Goal: Task Accomplishment & Management: Manage account settings

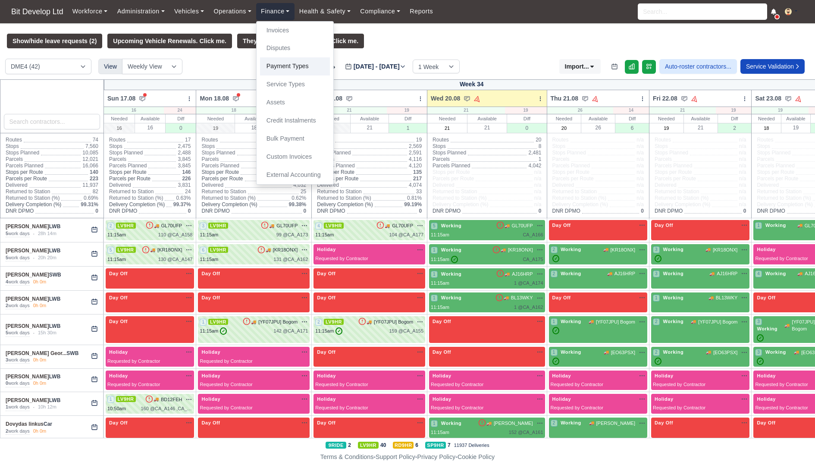
click at [288, 72] on link "Payment Types" at bounding box center [295, 66] width 70 height 18
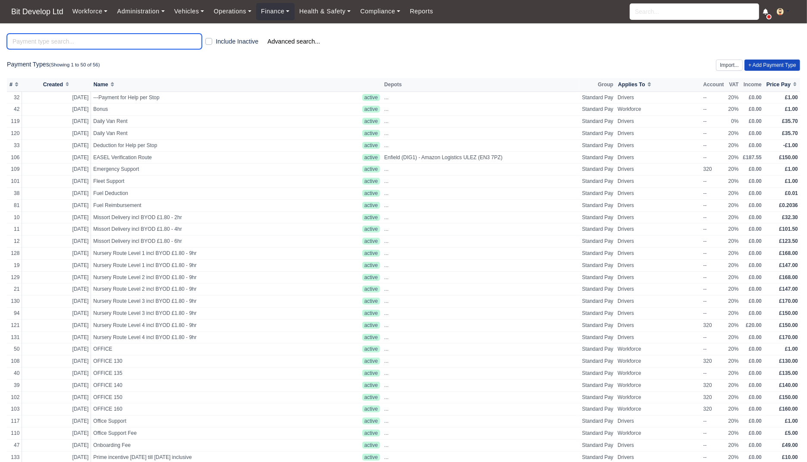
click at [87, 43] on input "search" at bounding box center [104, 42] width 195 height 16
type input "training"
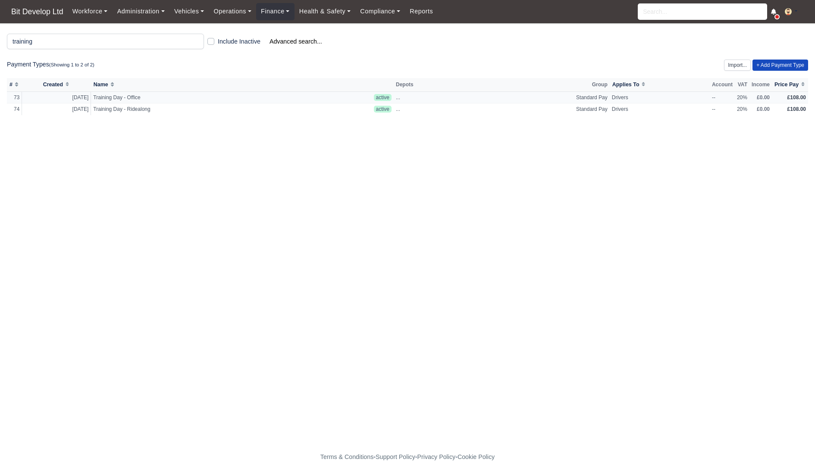
click at [322, 99] on td "Training Day - Office" at bounding box center [231, 97] width 281 height 12
select select "standard"
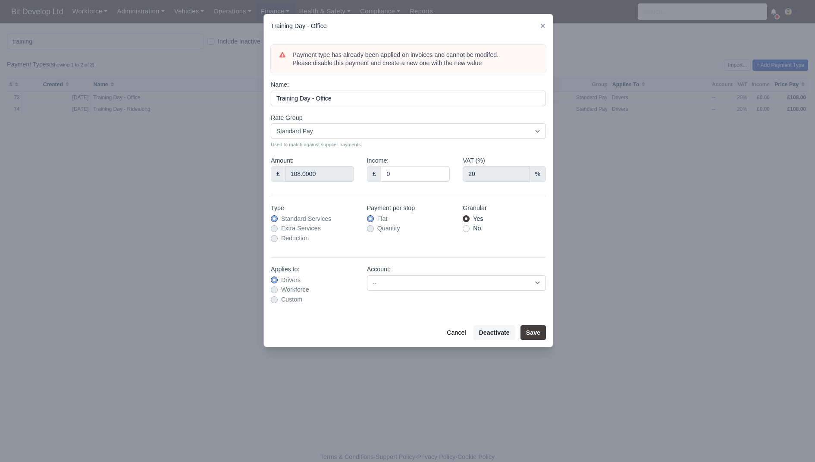
click at [620, 203] on div at bounding box center [407, 231] width 815 height 462
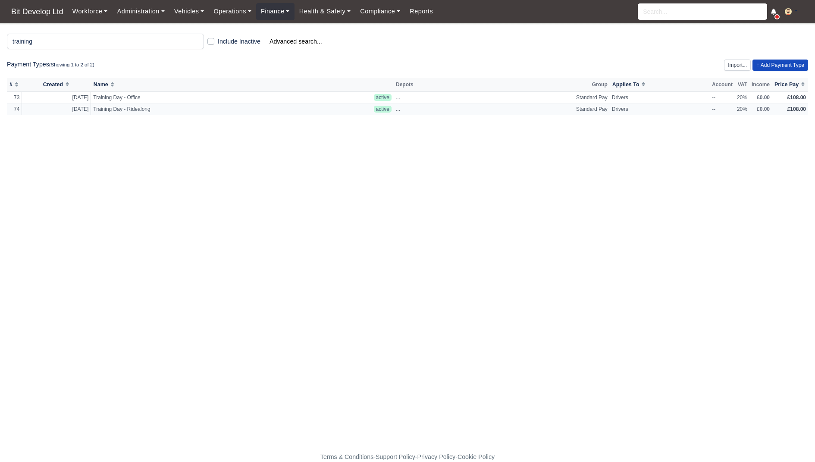
click at [141, 110] on span "Training Day - Ridealong" at bounding box center [189, 109] width 193 height 7
select select "standard"
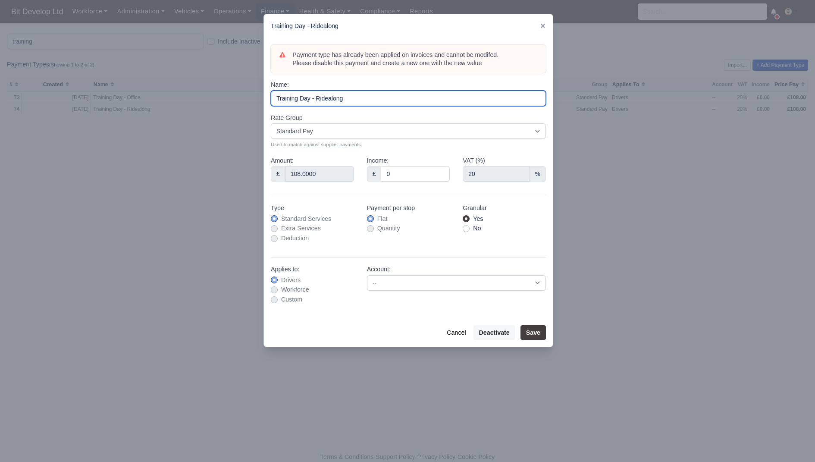
click at [379, 100] on input "Training Day - Ridealong" at bounding box center [408, 99] width 275 height 16
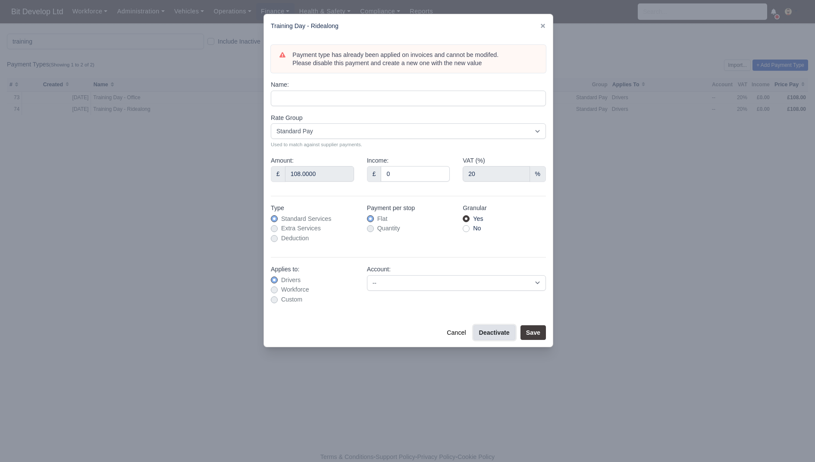
click at [489, 332] on button "Deactivate" at bounding box center [494, 332] width 42 height 15
click at [626, 241] on div at bounding box center [407, 231] width 815 height 462
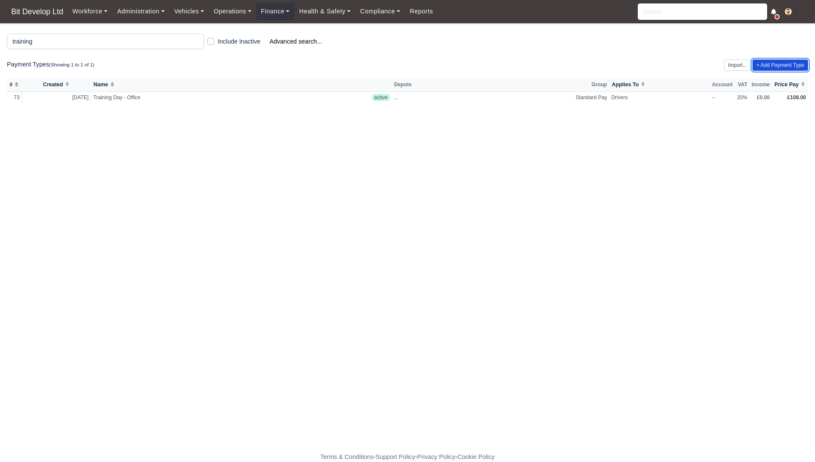
click at [770, 64] on link "+ Add Payment Type" at bounding box center [780, 64] width 56 height 11
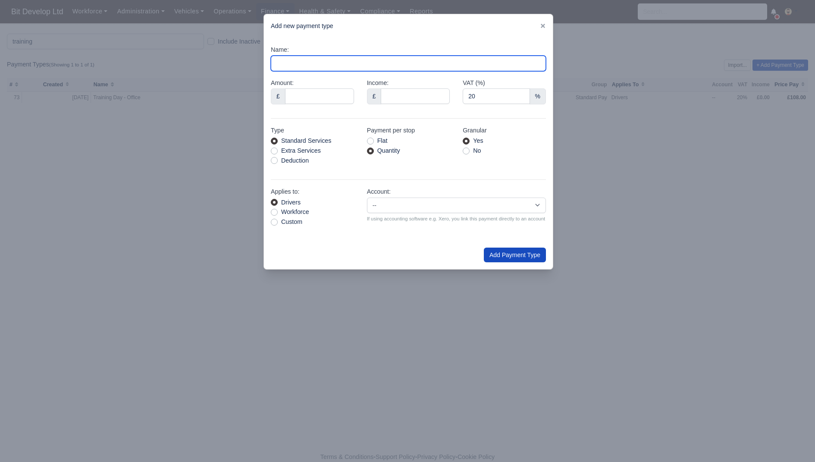
click at [408, 65] on input "Name:" at bounding box center [408, 64] width 275 height 16
paste input "Training Day - Ridealong"
click at [333, 65] on input "Training Day - Ridealong" at bounding box center [408, 64] width 275 height 16
type input "Training Day - Safety Training"
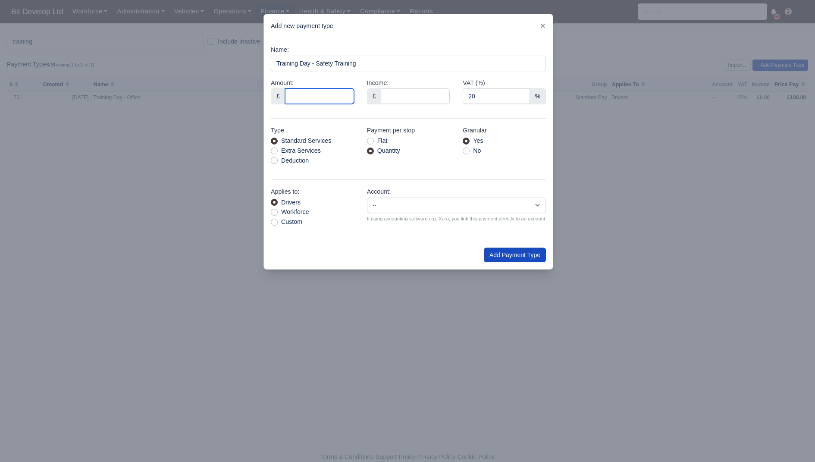
click at [306, 94] on input "Amount:" at bounding box center [319, 96] width 69 height 16
type input "12"
click at [358, 119] on div "Name: Training Day - Safety Training Amount: £ 12 Income: £ VAT (%) 20 %" at bounding box center [408, 139] width 289 height 203
click at [383, 140] on label "Flat" at bounding box center [382, 141] width 10 height 10
click at [374, 140] on input "Flat" at bounding box center [370, 139] width 7 height 7
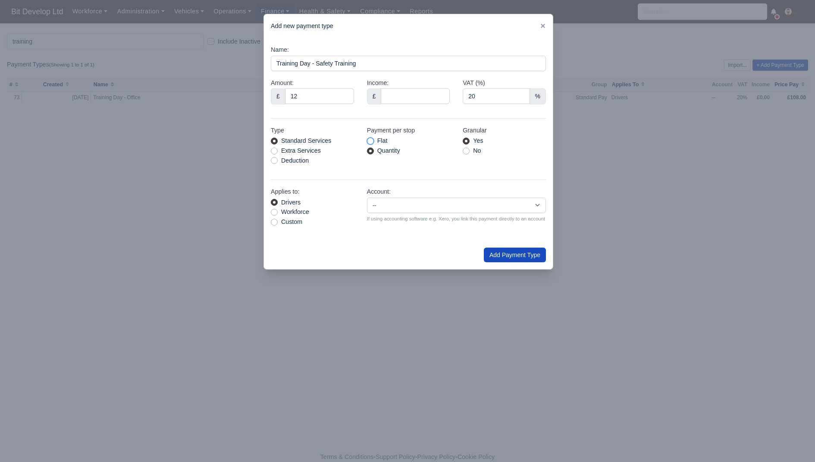
radio input "true"
click at [533, 257] on button "Add Payment Type" at bounding box center [515, 254] width 62 height 15
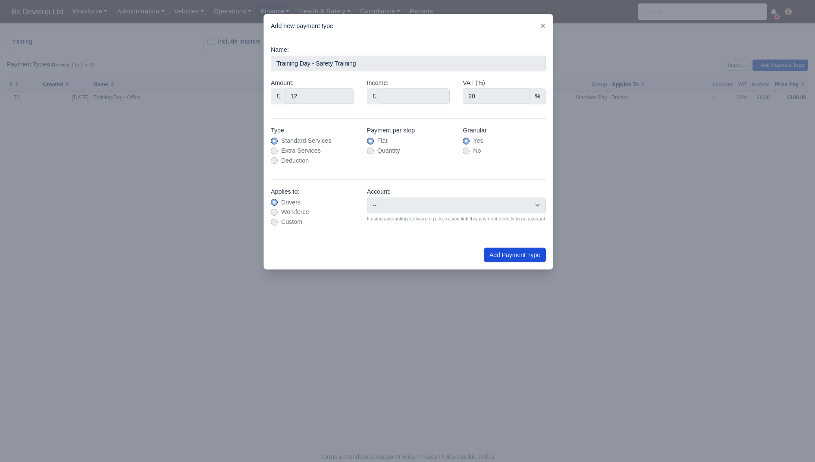
type input "0"
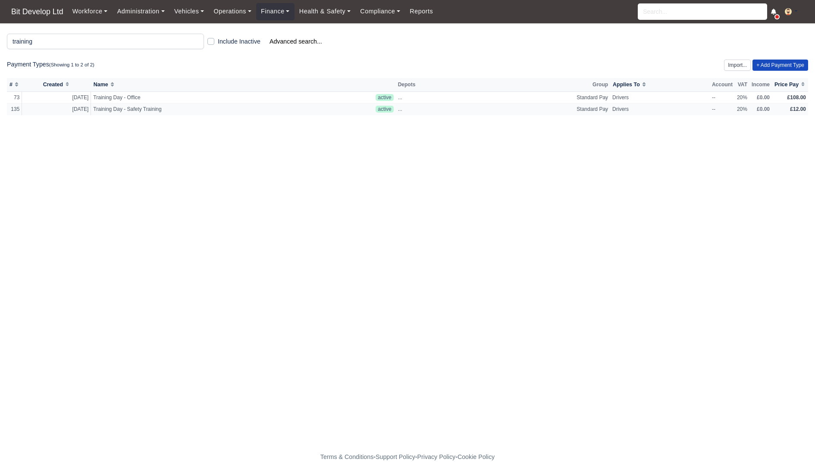
click at [160, 108] on span "Training Day - Safety Training" at bounding box center [189, 109] width 193 height 7
select select "standard"
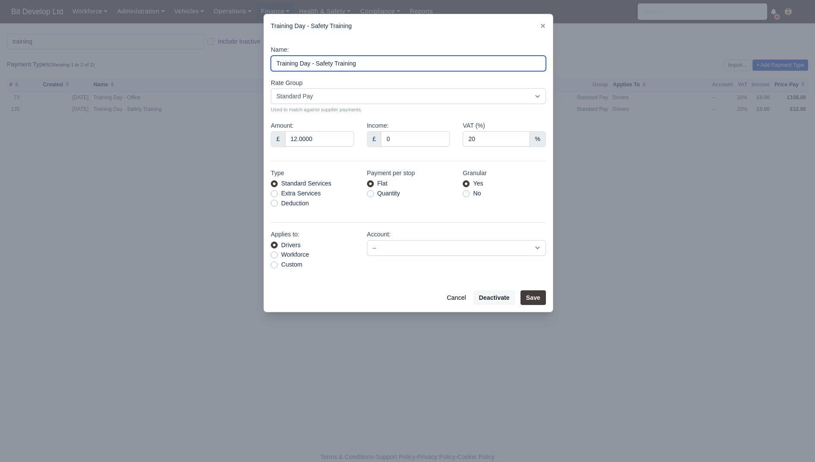
click at [387, 64] on input "Training Day - Safety Training" at bounding box center [408, 64] width 275 height 16
type input "Training Day - Safety Training - 1hr - Video & Test"
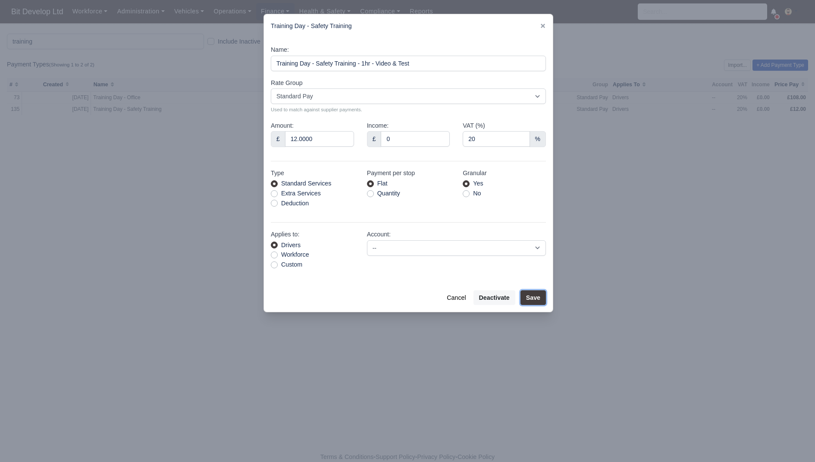
click at [538, 294] on button "Save" at bounding box center [532, 297] width 25 height 15
